Goal: Task Accomplishment & Management: Use online tool/utility

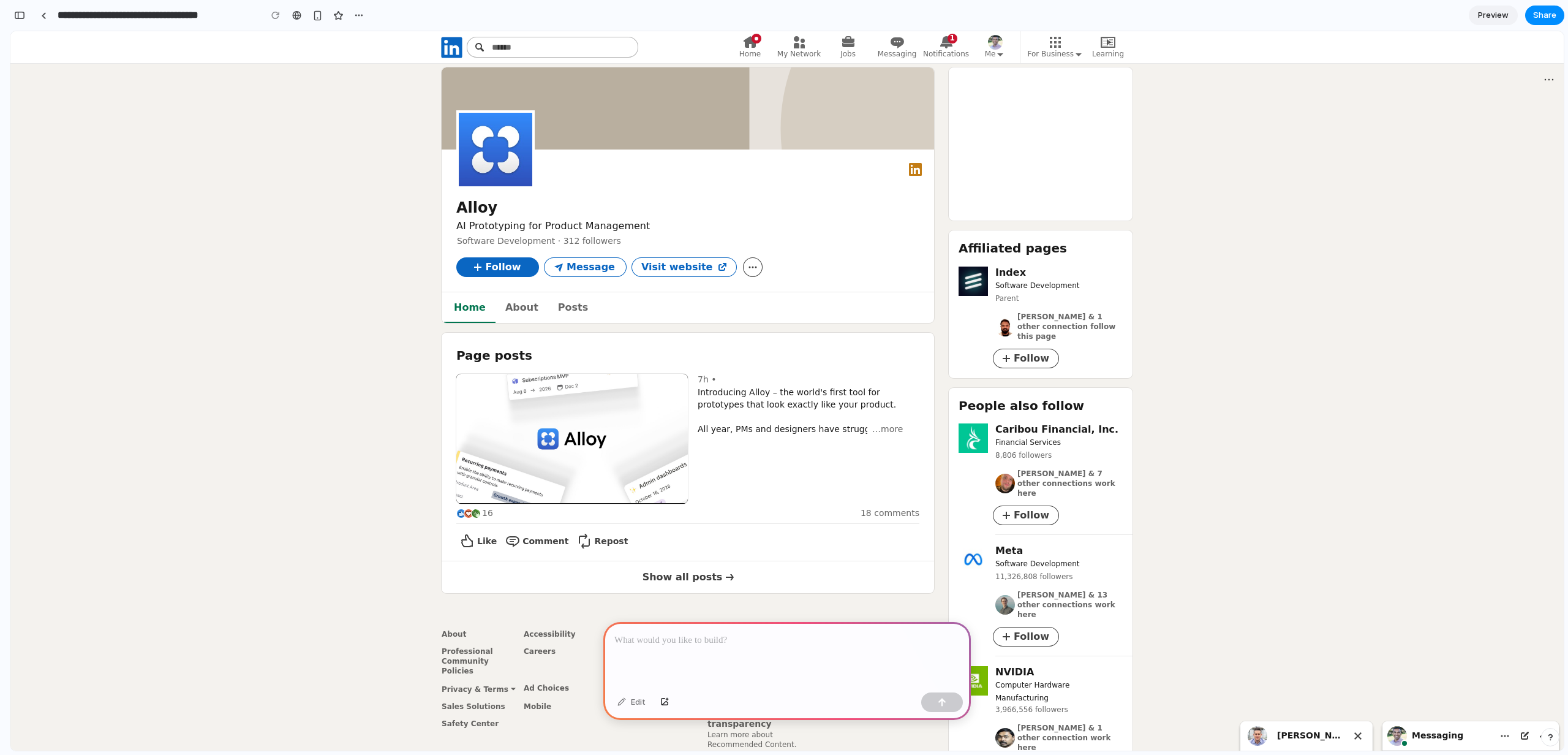
scroll to position [14, 0]
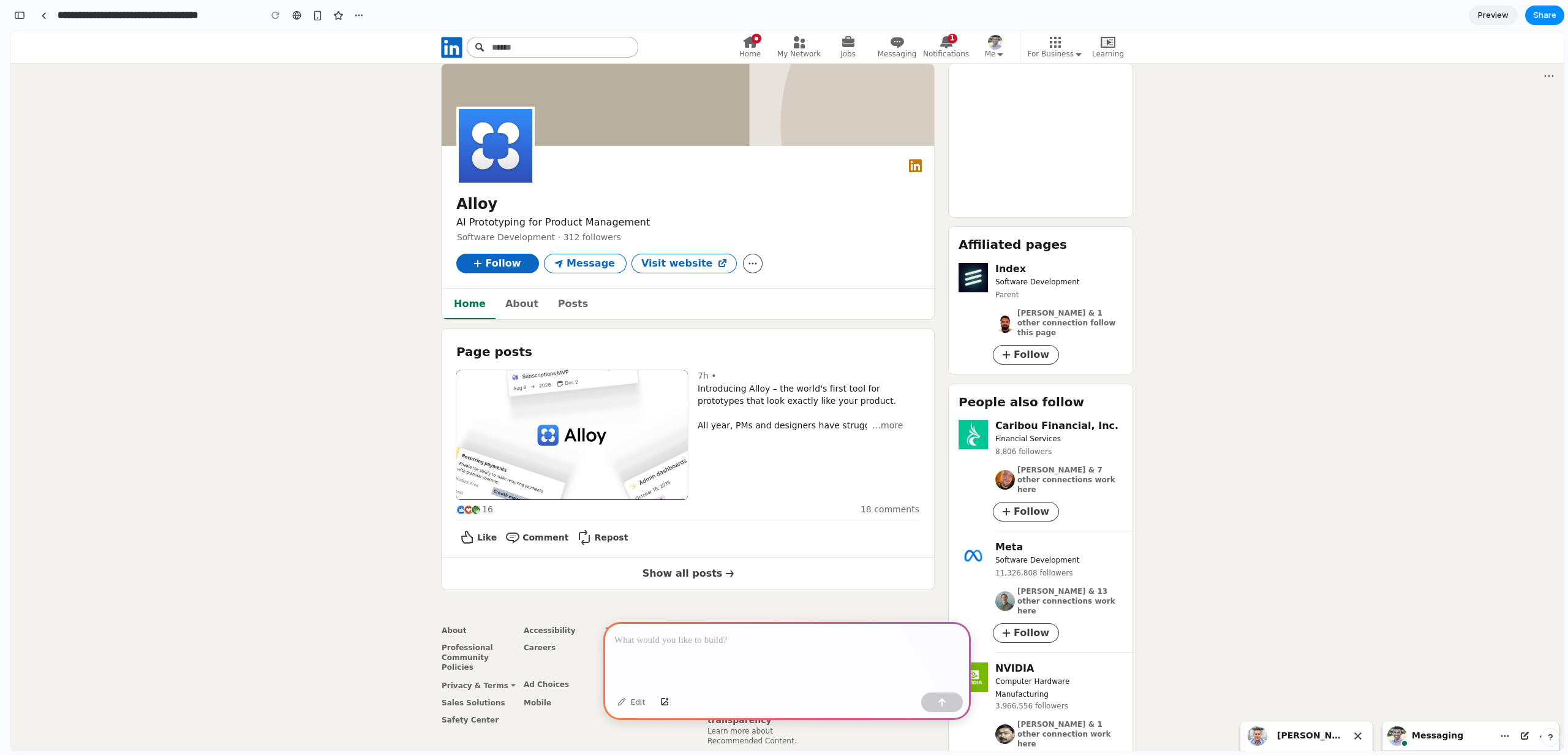
click at [850, 645] on p at bounding box center [787, 640] width 345 height 15
click at [792, 648] on div at bounding box center [787, 655] width 368 height 66
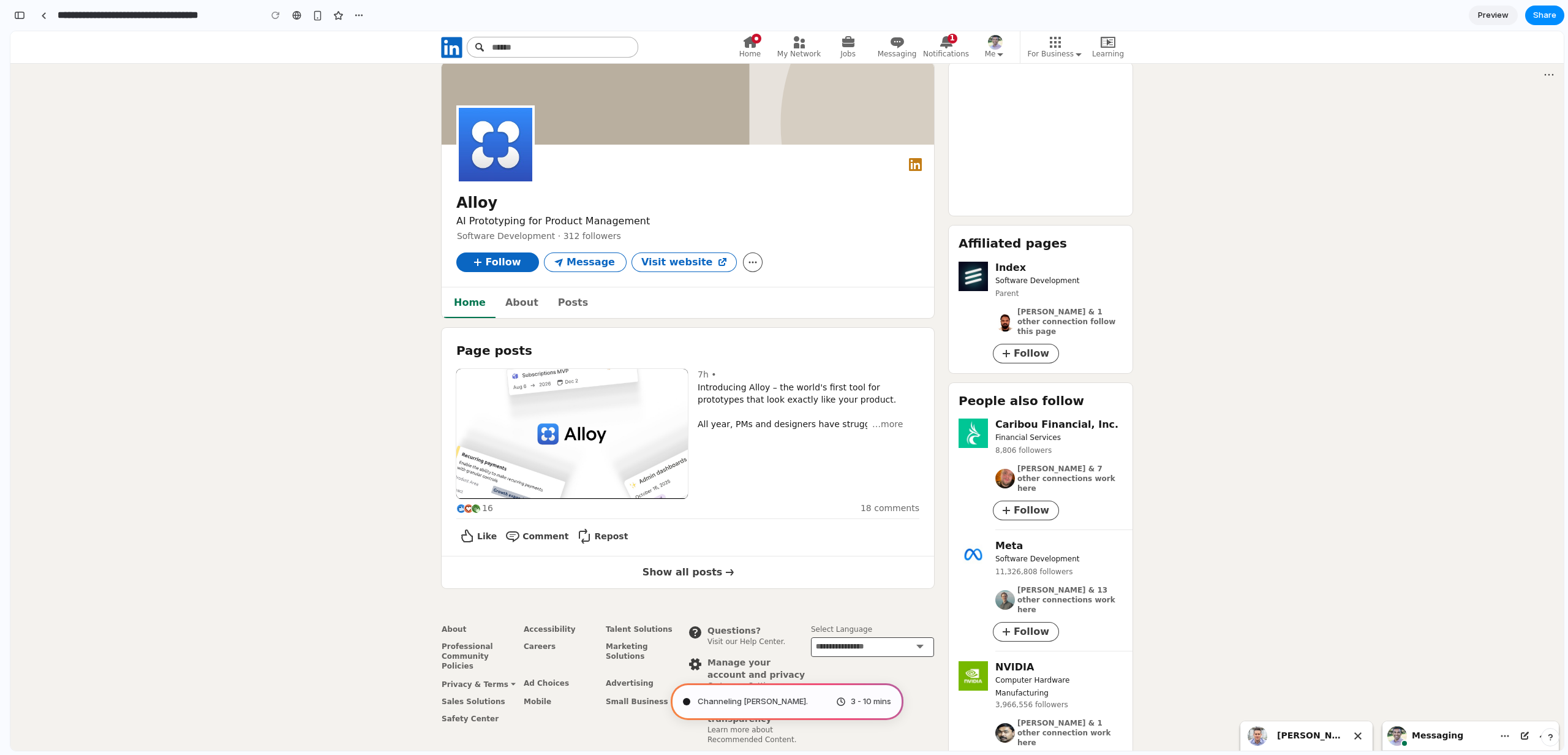
scroll to position [15, 0]
type input "**********"
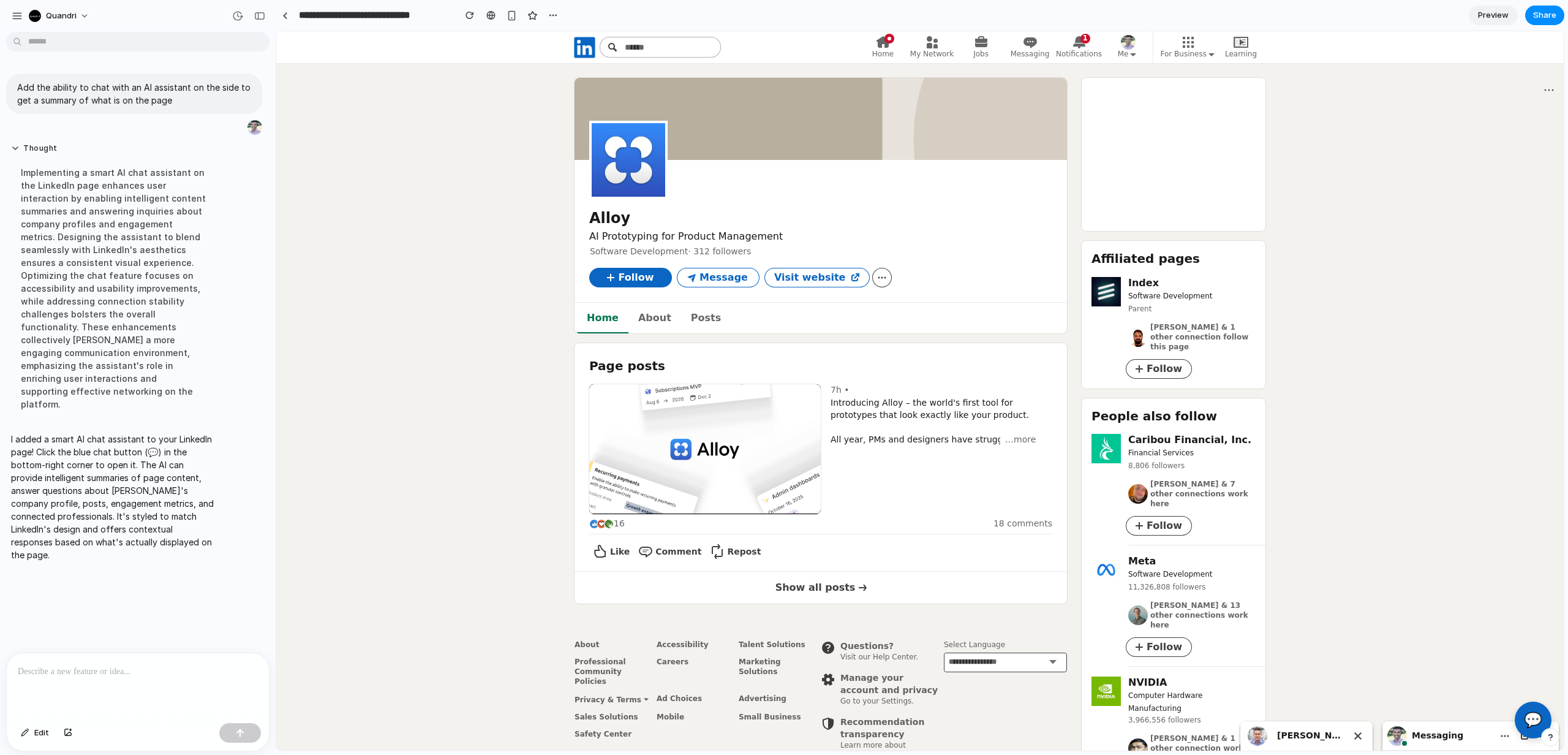
scroll to position [1, 0]
click at [1532, 713] on button "💬" at bounding box center [1533, 720] width 37 height 37
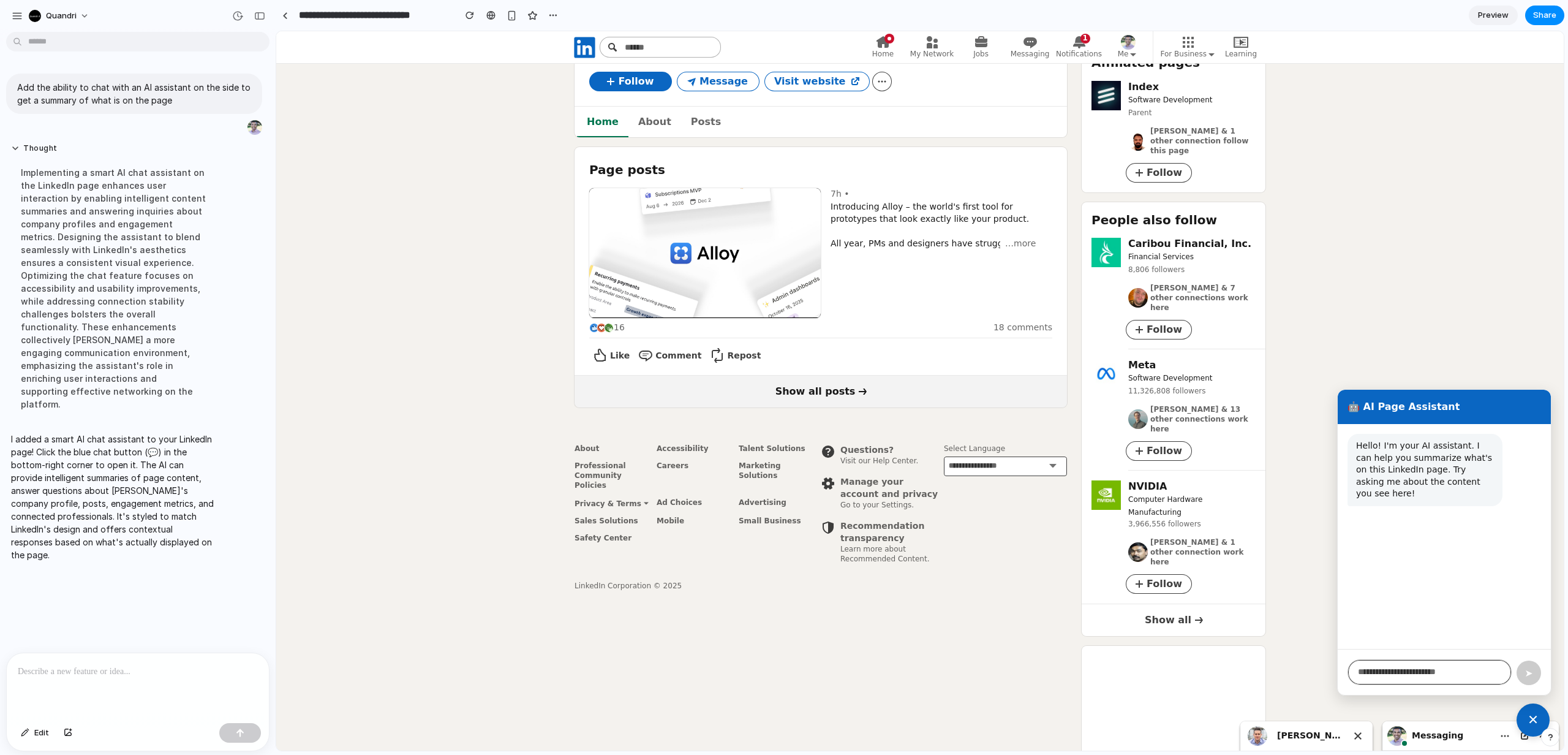
scroll to position [209, 0]
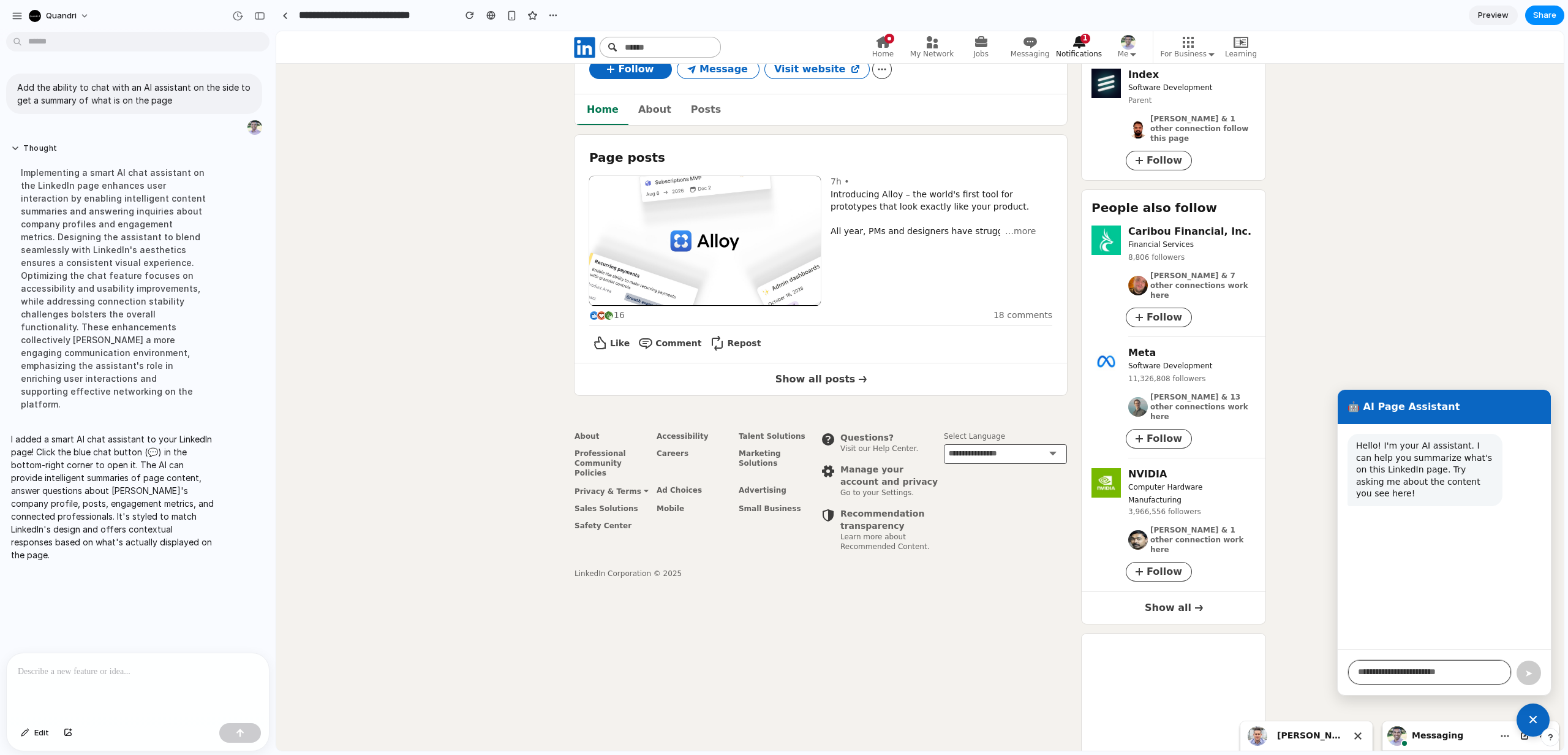
click at [1082, 45] on icon at bounding box center [1080, 43] width 13 height 13
click at [1076, 42] on icon at bounding box center [1080, 42] width 15 height 15
click at [1374, 284] on div "Alloy AI Prototyping for Product Management Software Development 312 followers …" at bounding box center [920, 328] width 1287 height 917
drag, startPoint x: 1525, startPoint y: 713, endPoint x: 1537, endPoint y: 710, distance: 12.4
click at [1525, 713] on button "✕" at bounding box center [1533, 720] width 33 height 33
